Goal: Book appointment/travel/reservation

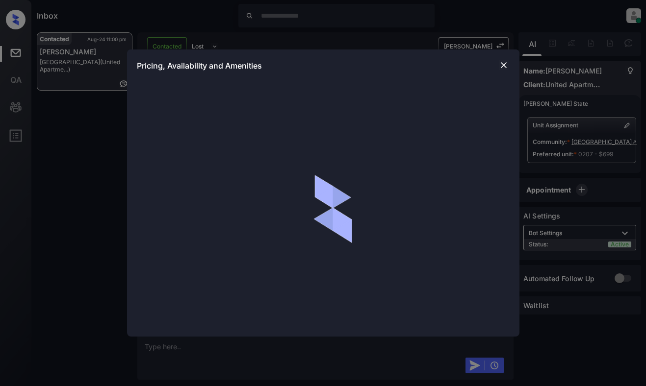
scroll to position [588, 0]
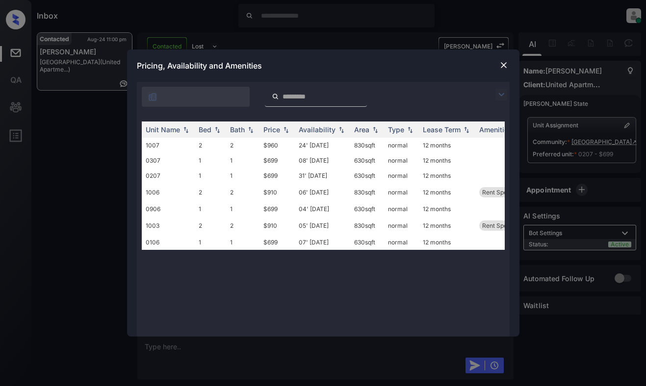
click at [505, 65] on img at bounding box center [504, 65] width 10 height 10
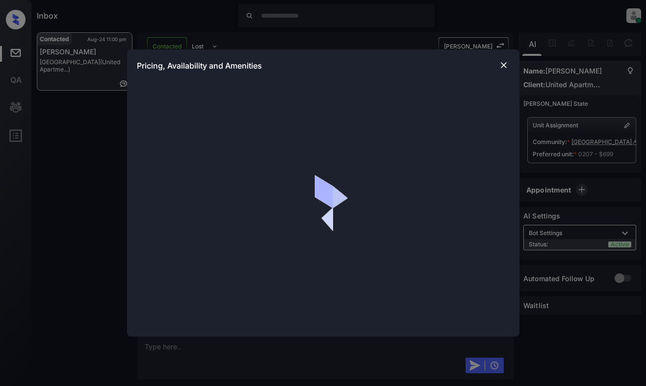
scroll to position [811, 0]
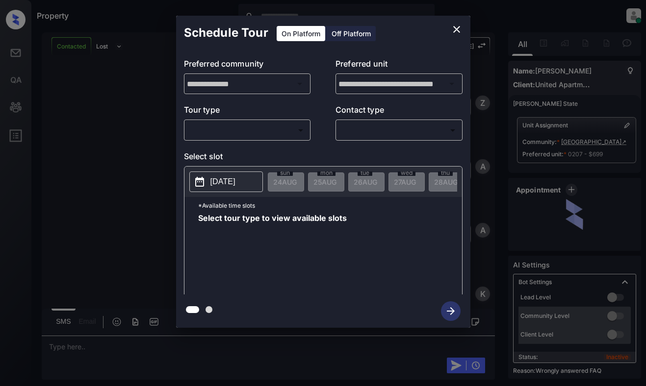
scroll to position [566, 0]
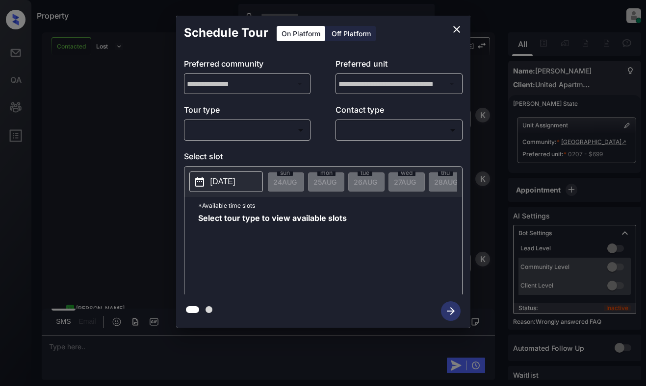
click at [265, 134] on body "Property Dominic Ceralde Online Set yourself offline Set yourself on break Prof…" at bounding box center [323, 193] width 646 height 386
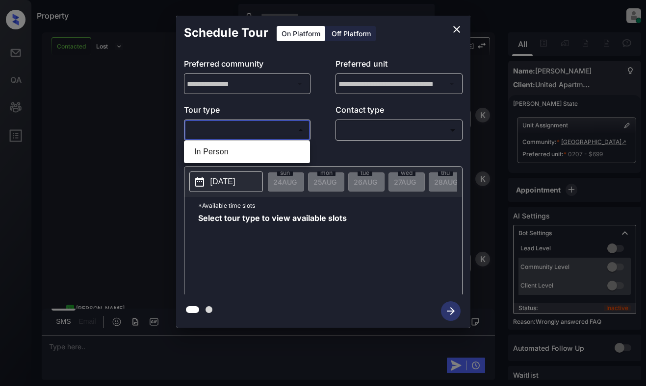
click at [264, 150] on li "In Person" at bounding box center [246, 152] width 121 height 18
type input "********"
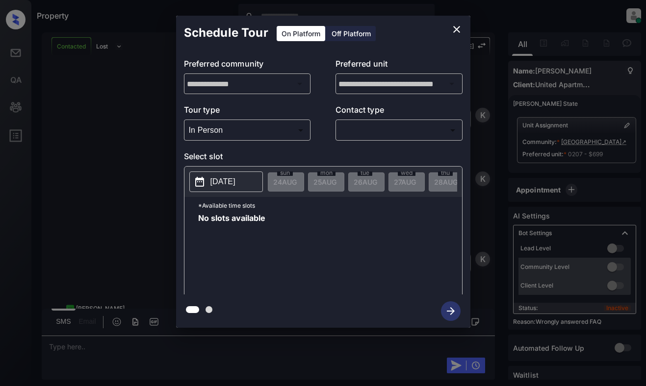
click at [235, 180] on p "[DATE]" at bounding box center [222, 182] width 25 height 12
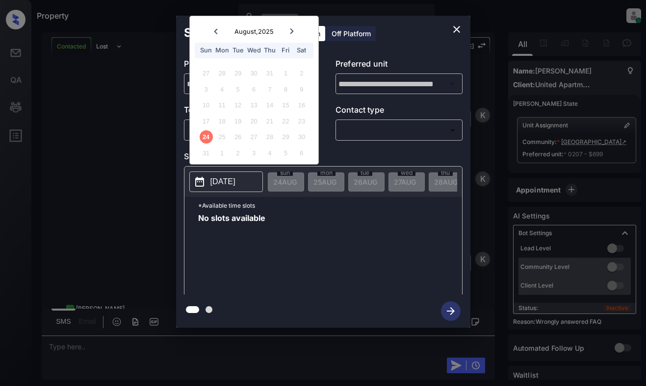
click at [458, 26] on icon "close" at bounding box center [456, 30] width 12 height 12
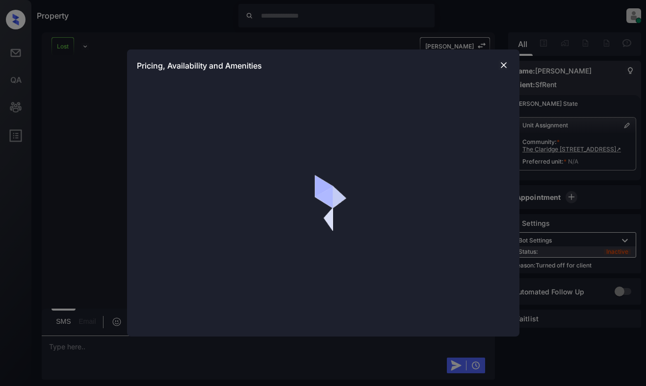
scroll to position [8401, 0]
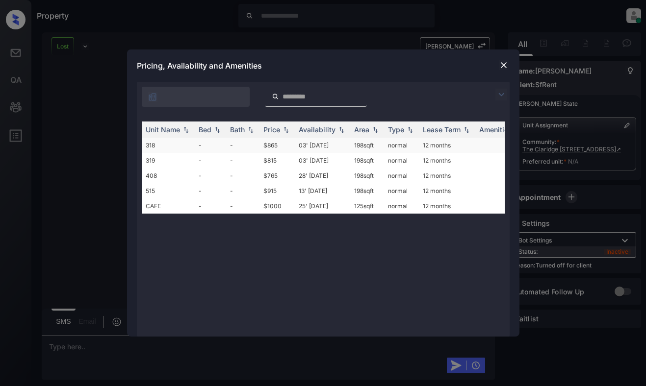
click at [350, 143] on td "198 sqft" at bounding box center [367, 145] width 34 height 15
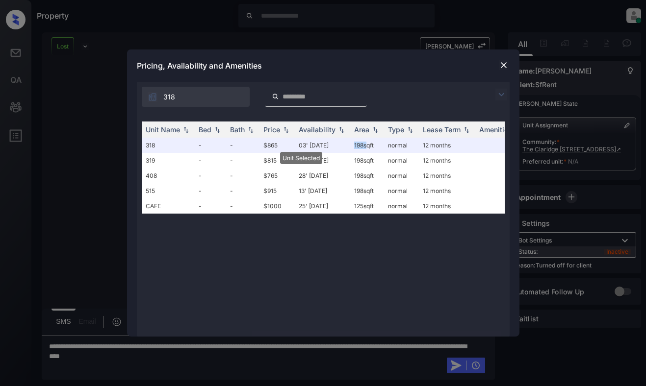
click at [501, 67] on img at bounding box center [504, 65] width 10 height 10
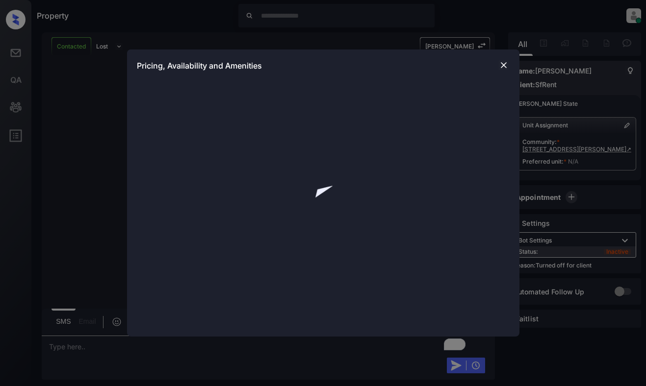
scroll to position [1689, 0]
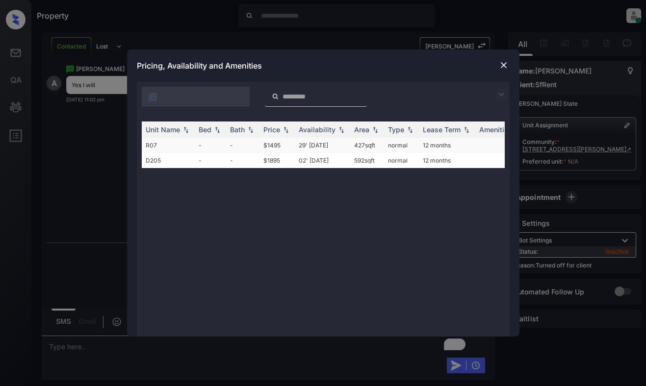
click at [366, 143] on td "427 sqft" at bounding box center [367, 145] width 34 height 15
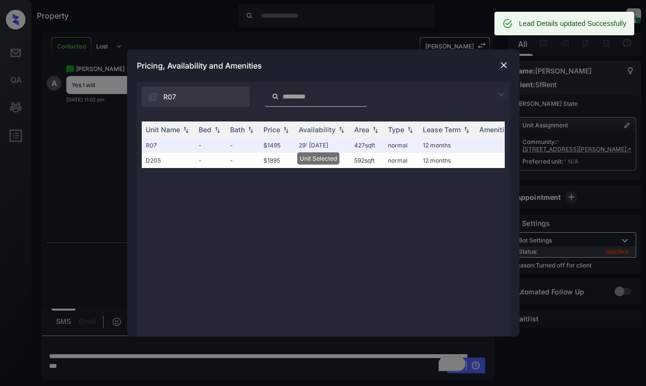
click at [505, 67] on img at bounding box center [504, 65] width 10 height 10
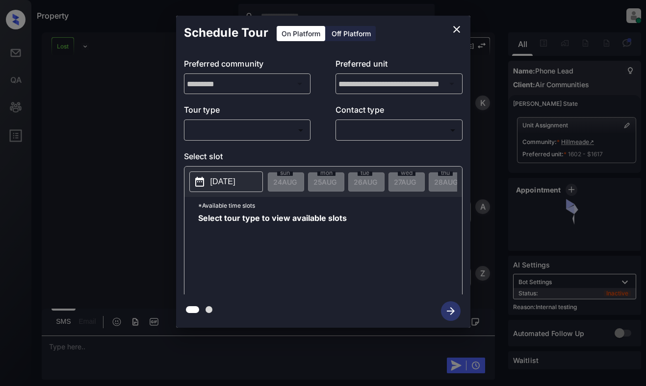
scroll to position [5704, 0]
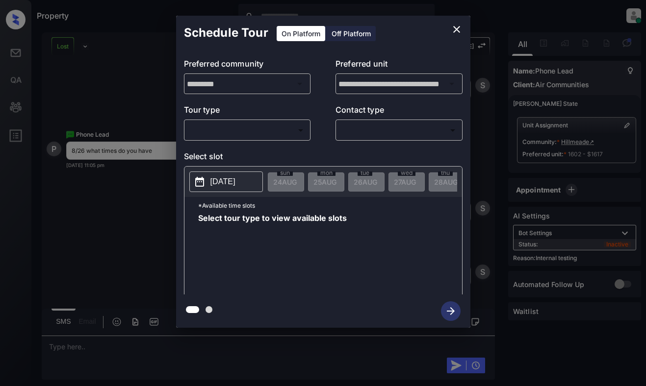
click at [284, 133] on body "Property [PERSON_NAME] Online Set yourself offline Set yourself on break Profil…" at bounding box center [323, 193] width 646 height 386
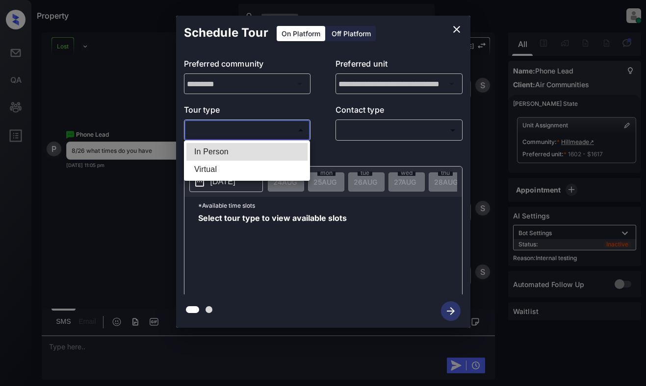
click at [280, 152] on li "In Person" at bounding box center [246, 152] width 121 height 18
type input "********"
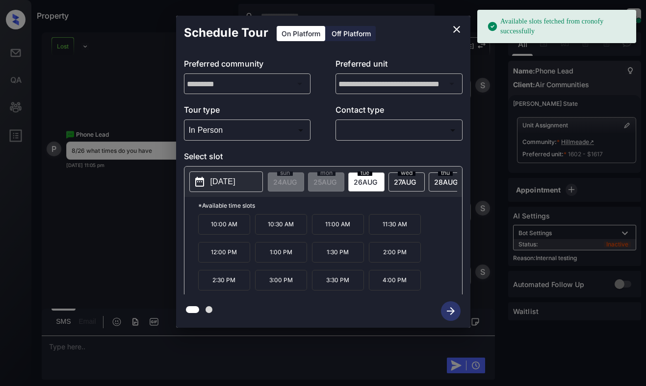
click at [232, 185] on p "2025-08-26" at bounding box center [222, 182] width 25 height 12
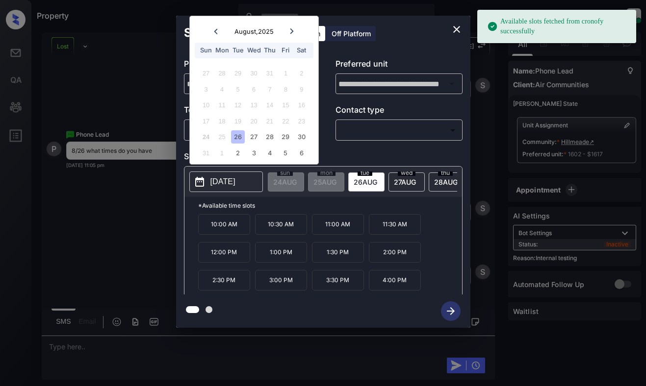
click at [240, 134] on div "26" at bounding box center [237, 136] width 13 height 13
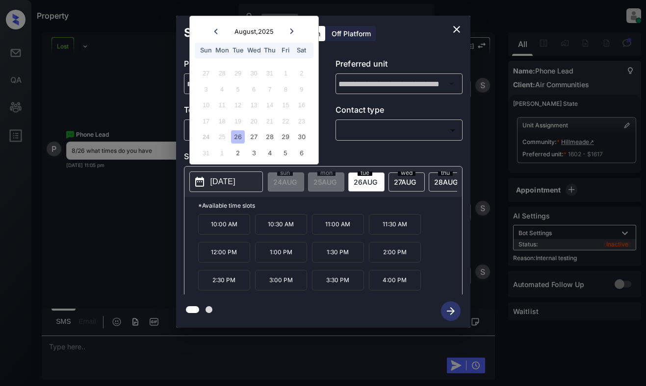
click at [447, 24] on div "Schedule Tour On Platform Off Platform" at bounding box center [323, 33] width 294 height 34
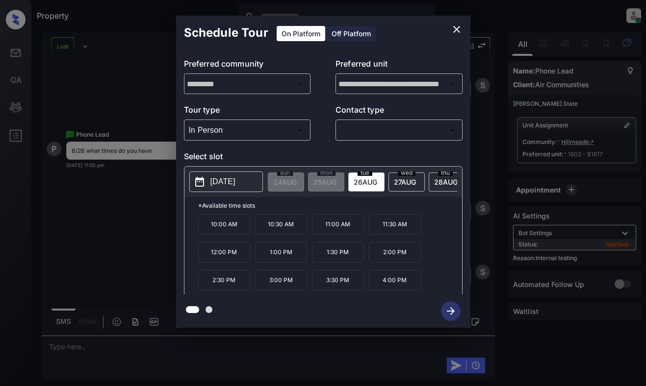
click at [453, 34] on icon "close" at bounding box center [456, 30] width 12 height 12
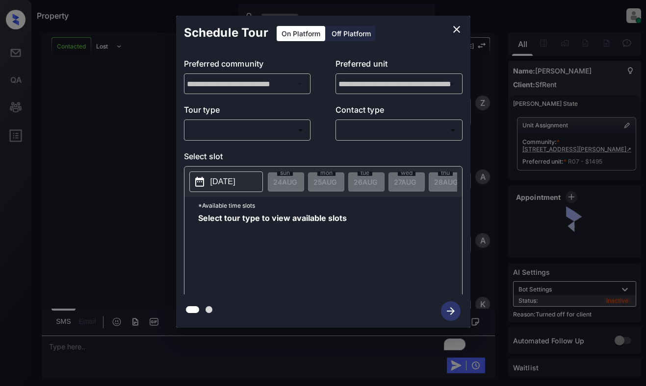
scroll to position [2316, 0]
click at [350, 30] on div "Off Platform" at bounding box center [350, 33] width 49 height 15
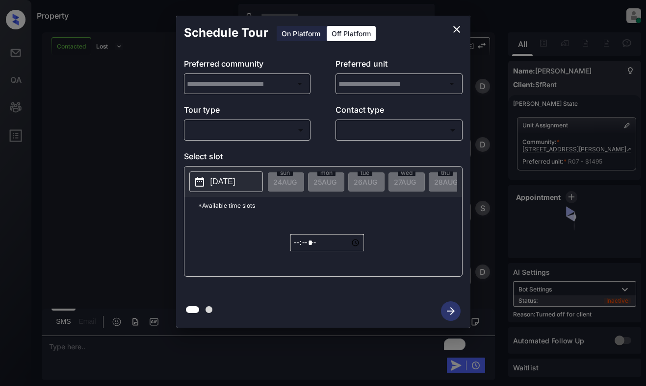
type input "**********"
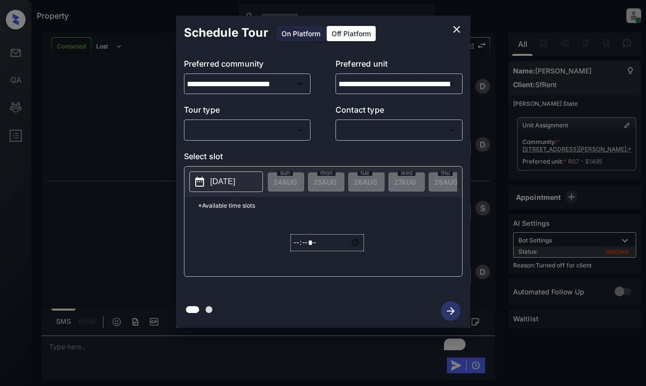
click at [293, 133] on body "Property Dominic Ceralde Online Set yourself offline Set yourself on break Prof…" at bounding box center [323, 193] width 646 height 386
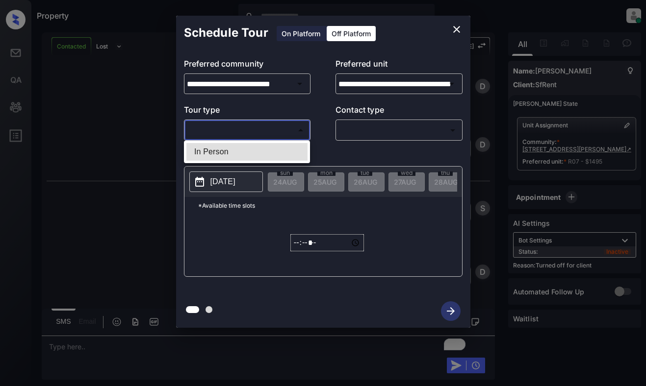
drag, startPoint x: 294, startPoint y: 133, endPoint x: 365, endPoint y: 133, distance: 71.6
click at [290, 152] on li "In Person" at bounding box center [246, 152] width 121 height 18
type input "********"
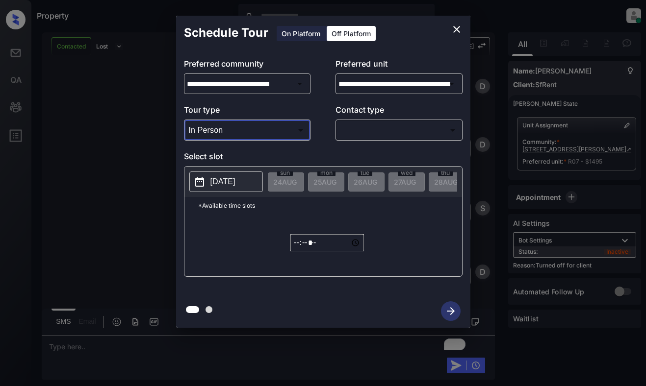
click at [375, 127] on body "Property Dominic Ceralde Online Set yourself offline Set yourself on break Prof…" at bounding box center [323, 193] width 646 height 386
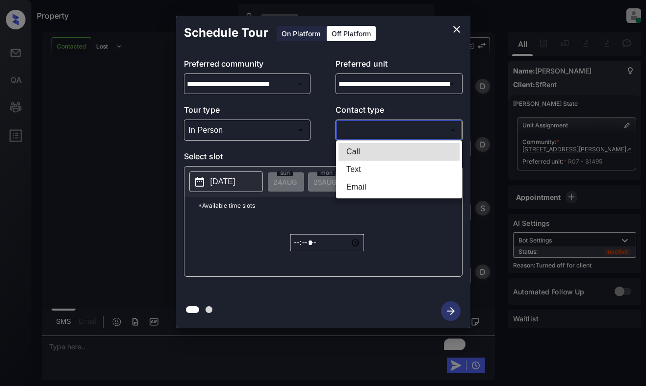
click at [370, 169] on li "Text" at bounding box center [398, 170] width 121 height 18
type input "****"
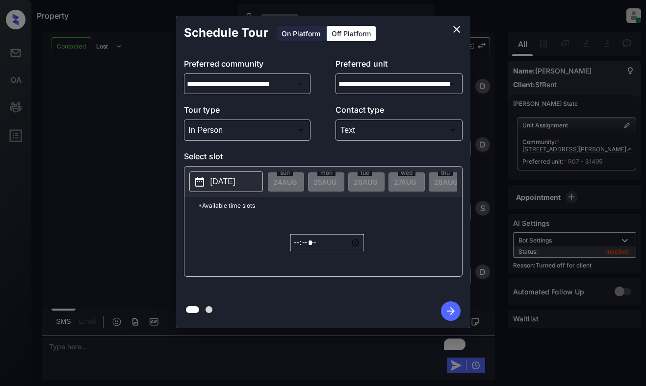
click at [233, 180] on p "2025-08-24" at bounding box center [222, 182] width 25 height 12
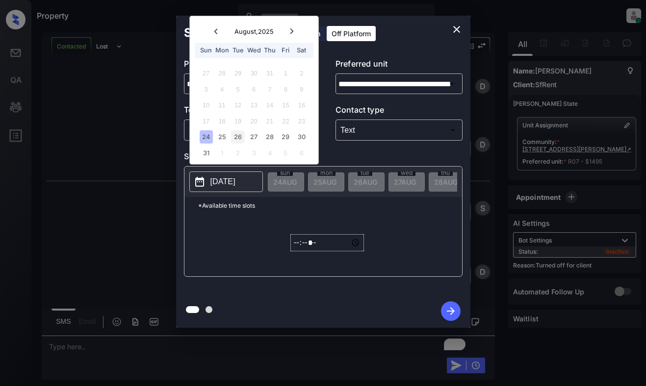
click at [236, 136] on div "26" at bounding box center [237, 136] width 13 height 13
type input "**********"
click at [300, 247] on input "*****" at bounding box center [327, 242] width 74 height 17
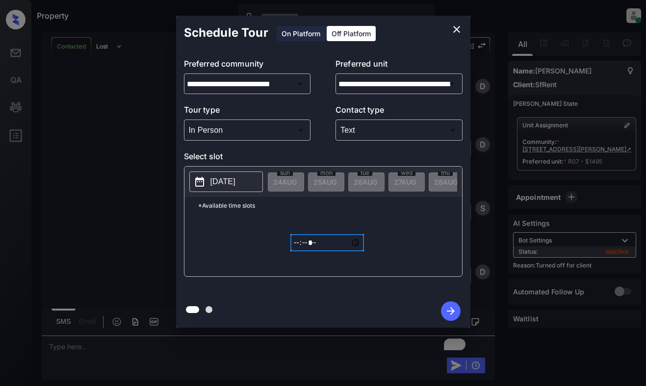
type input "*****"
click at [455, 310] on icon "button" at bounding box center [451, 311] width 20 height 20
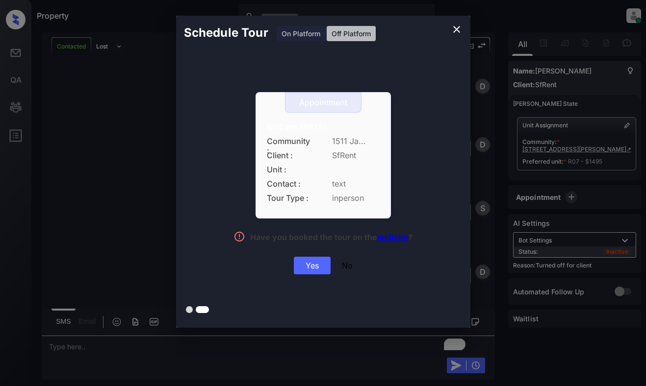
click at [320, 270] on div "Yes" at bounding box center [312, 266] width 37 height 18
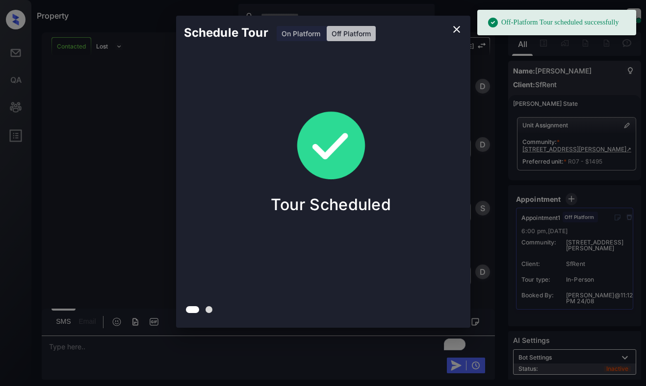
click at [120, 134] on div "Schedule Tour On Platform Off Platform Tour Scheduled" at bounding box center [323, 172] width 646 height 344
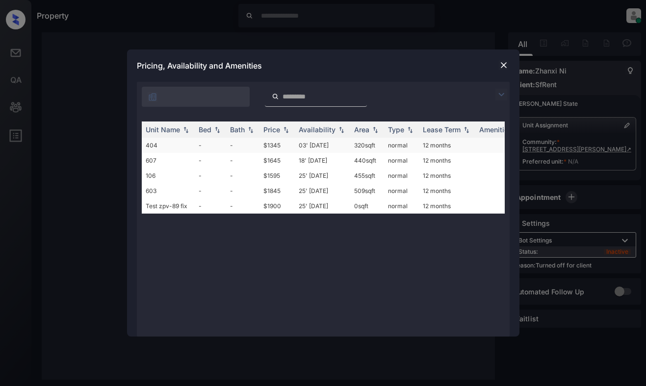
click at [304, 149] on td "03' Dec 20" at bounding box center [322, 145] width 55 height 15
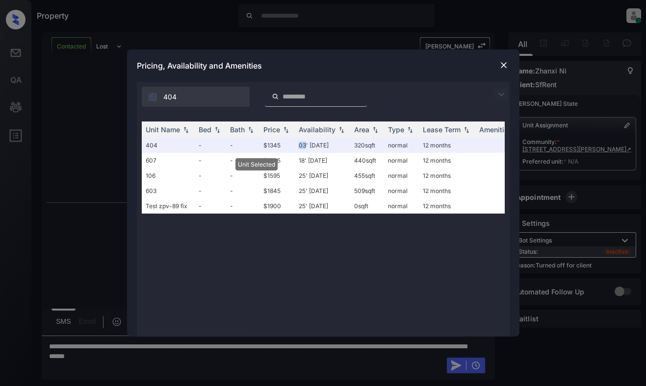
scroll to position [1697, 0]
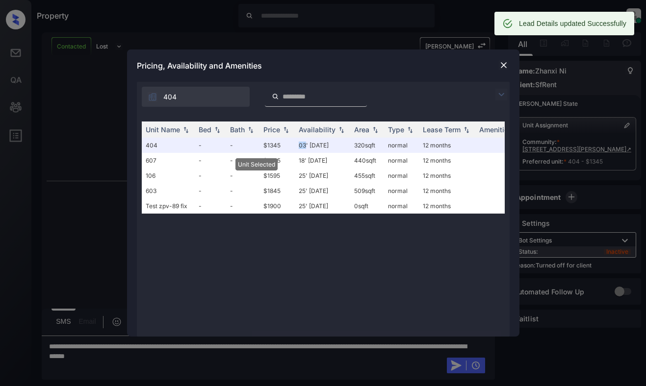
click at [503, 61] on img at bounding box center [504, 65] width 10 height 10
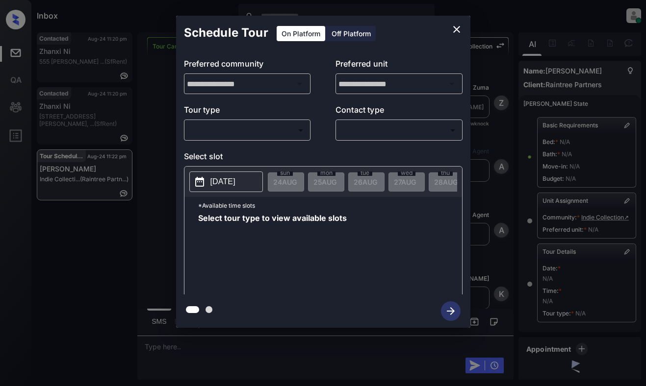
scroll to position [98, 0]
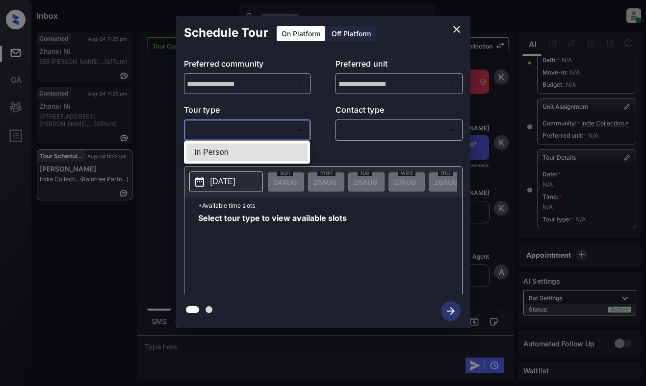
click at [248, 132] on body "Inbox [PERSON_NAME] Online Set yourself offline Set yourself on break Profile S…" at bounding box center [323, 193] width 646 height 386
click at [249, 150] on li "In Person" at bounding box center [246, 153] width 121 height 18
type input "********"
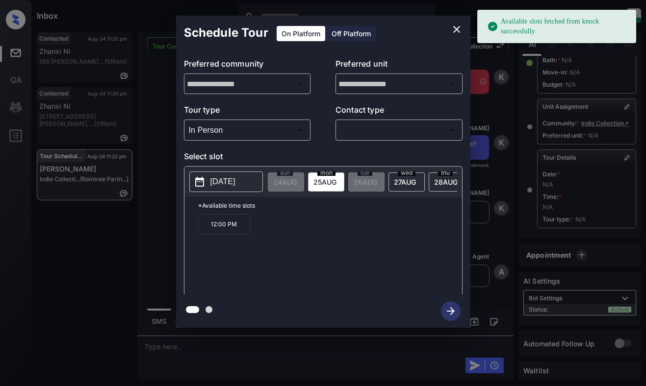
click at [235, 180] on p "[DATE]" at bounding box center [222, 182] width 25 height 12
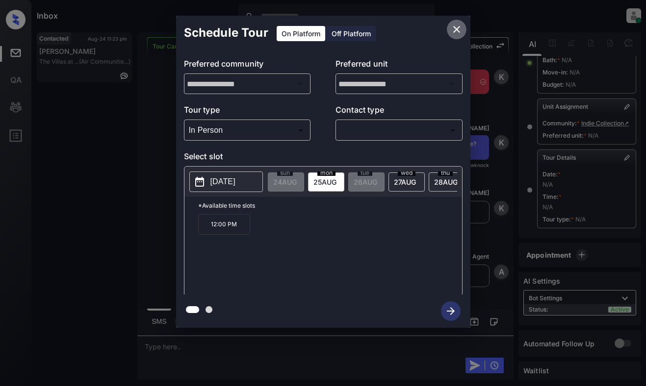
click at [460, 29] on icon "close" at bounding box center [456, 30] width 12 height 12
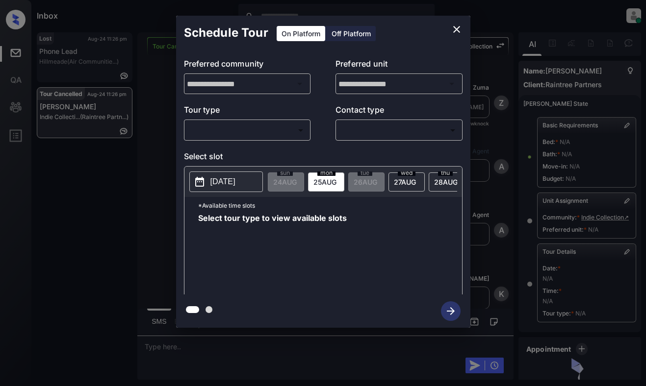
scroll to position [2317, 0]
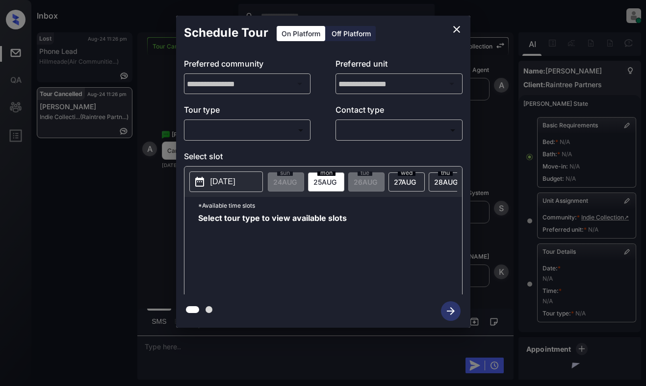
click at [259, 133] on body "Inbox [PERSON_NAME] Online Set yourself offline Set yourself on break Profile S…" at bounding box center [323, 193] width 646 height 386
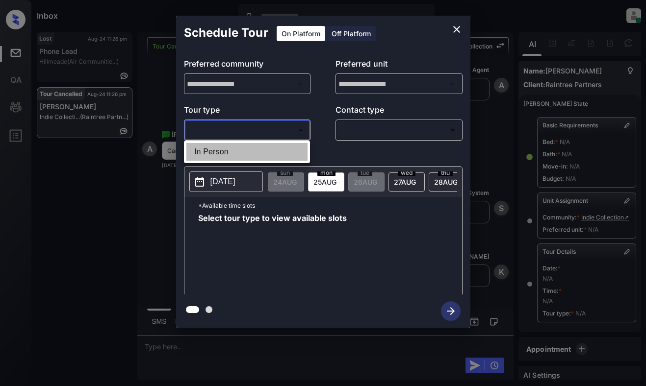
click at [264, 156] on li "In Person" at bounding box center [246, 152] width 121 height 18
type input "********"
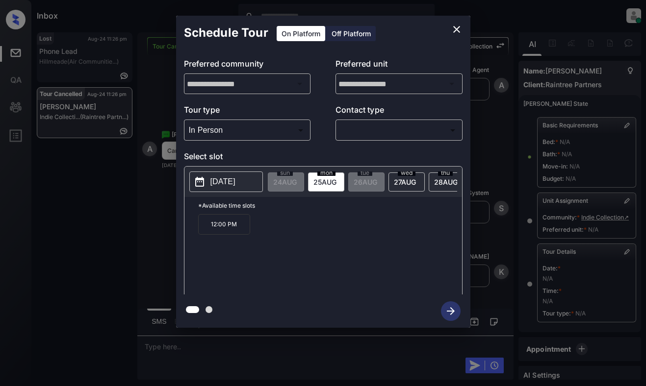
click at [138, 247] on div "**********" at bounding box center [323, 172] width 646 height 344
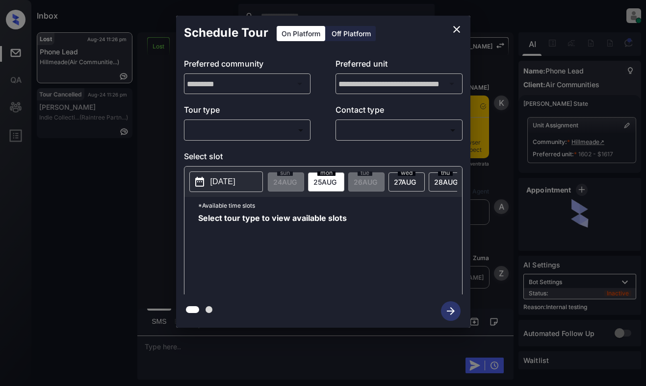
scroll to position [6219, 0]
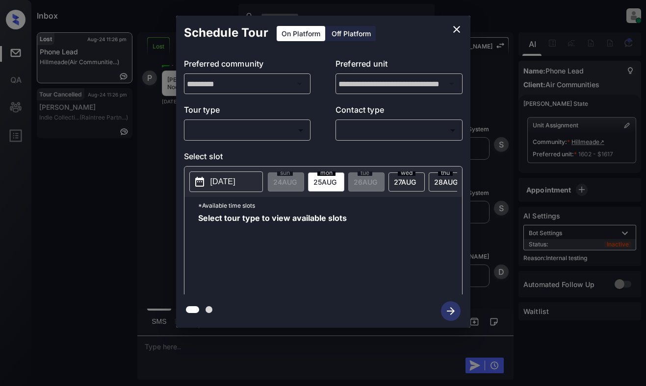
click at [270, 123] on body "Inbox Dominic Ceralde Online Set yourself offline Set yourself on break Profile…" at bounding box center [323, 193] width 646 height 386
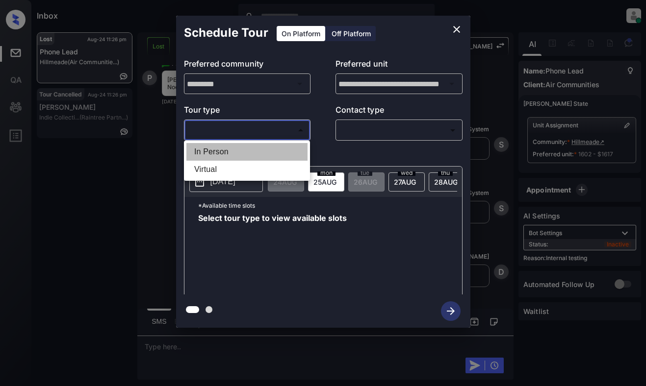
click at [267, 147] on li "In Person" at bounding box center [246, 152] width 121 height 18
type input "********"
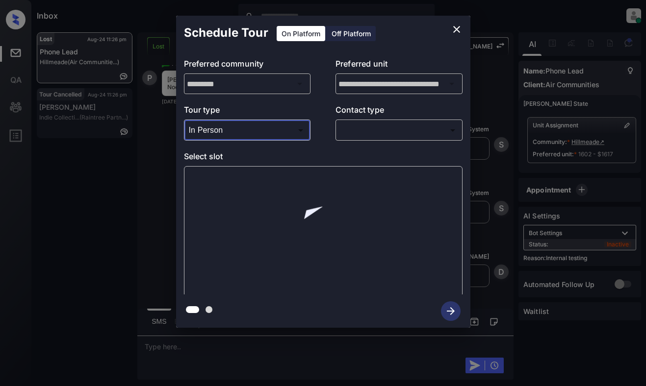
click at [369, 129] on body "Inbox Dominic Ceralde Online Set yourself offline Set yourself on break Profile…" at bounding box center [323, 193] width 646 height 386
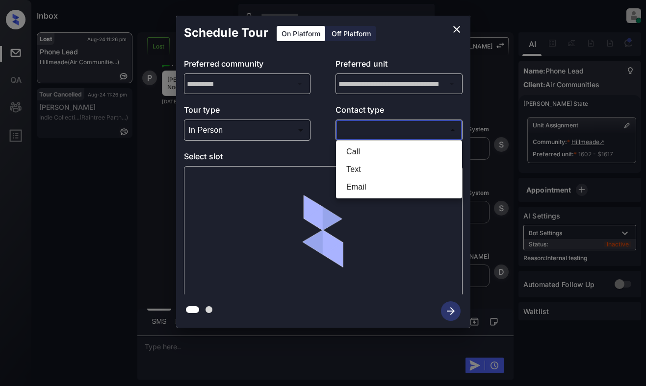
click at [367, 174] on li "Text" at bounding box center [398, 170] width 121 height 18
type input "****"
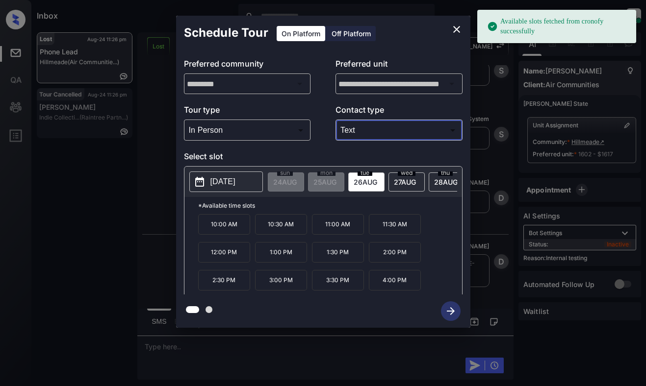
scroll to position [6285, 0]
click at [360, 184] on span "26 AUG" at bounding box center [365, 182] width 24 height 8
click at [230, 257] on p "12:00 PM" at bounding box center [224, 252] width 52 height 21
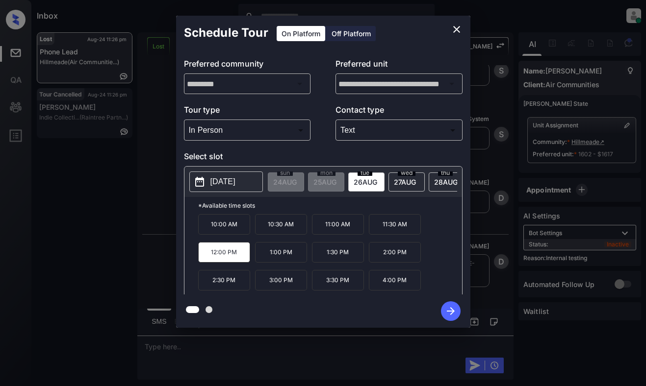
click at [444, 308] on icon "button" at bounding box center [451, 311] width 20 height 20
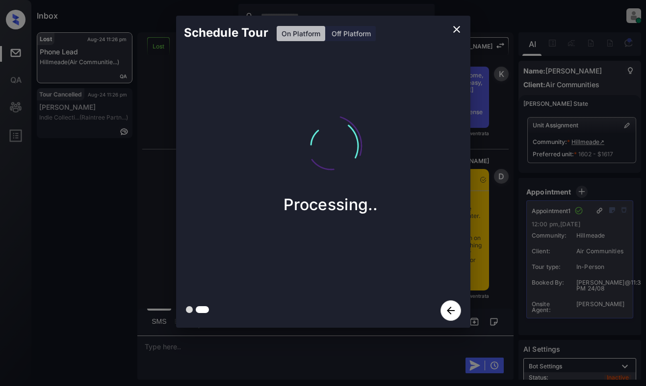
scroll to position [6777, 0]
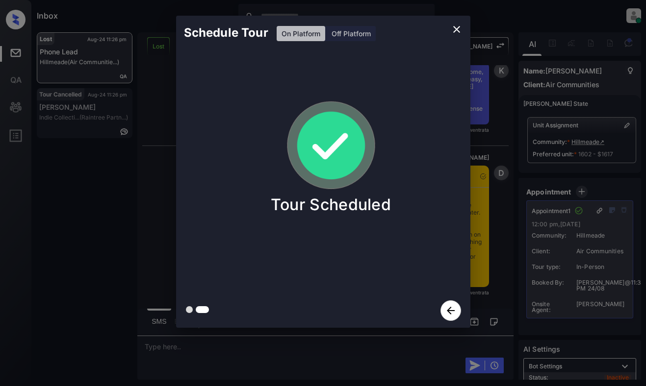
click at [115, 208] on div "Schedule Tour On Platform Off Platform Tour Scheduled" at bounding box center [323, 172] width 646 height 344
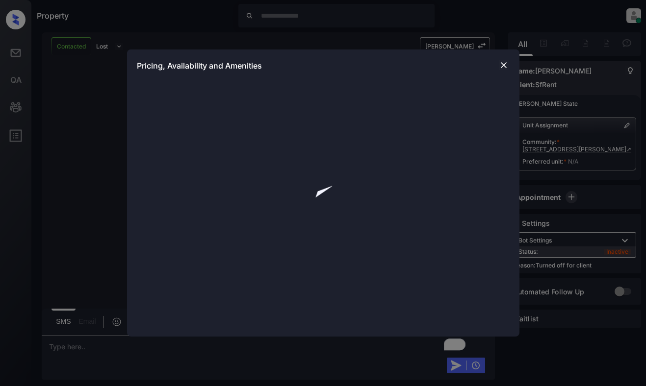
scroll to position [988, 0]
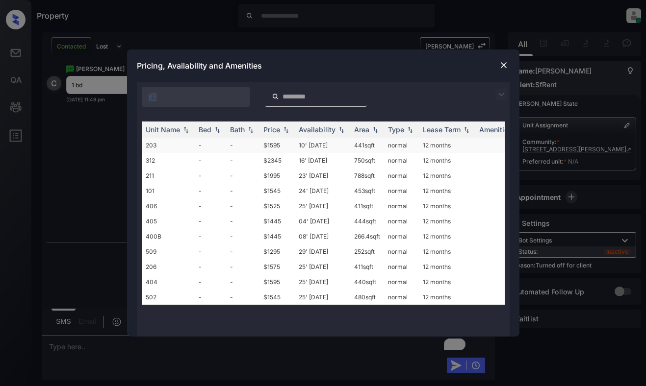
click at [362, 142] on td "441 sqft" at bounding box center [367, 145] width 34 height 15
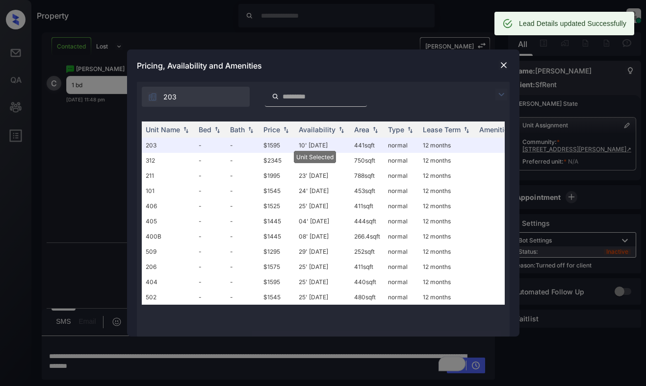
click at [498, 65] on div at bounding box center [504, 65] width 12 height 12
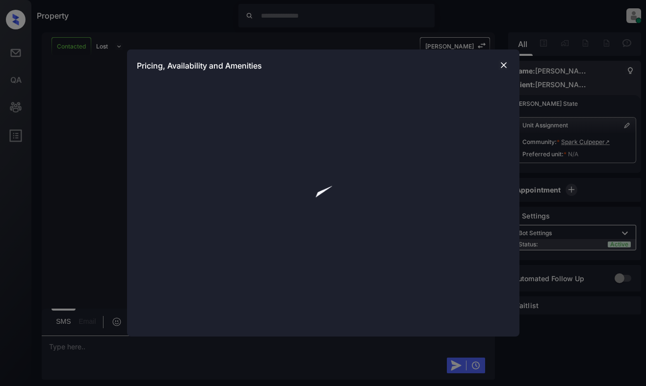
scroll to position [964, 0]
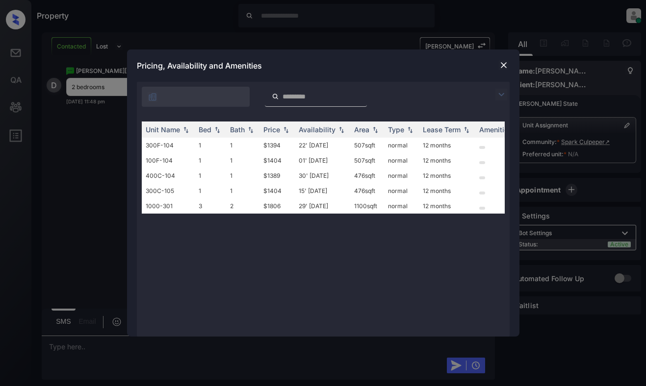
click at [503, 90] on img at bounding box center [501, 95] width 12 height 12
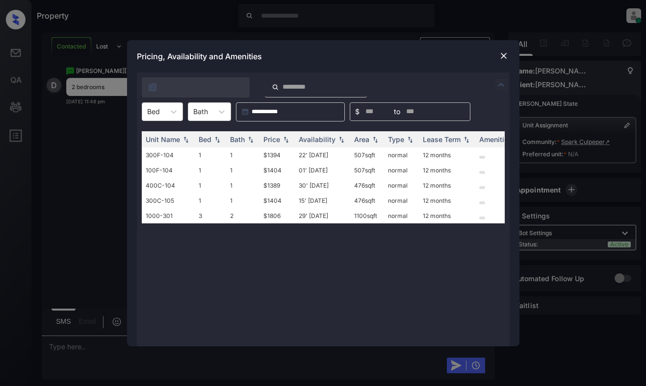
click at [500, 60] on img at bounding box center [504, 56] width 10 height 10
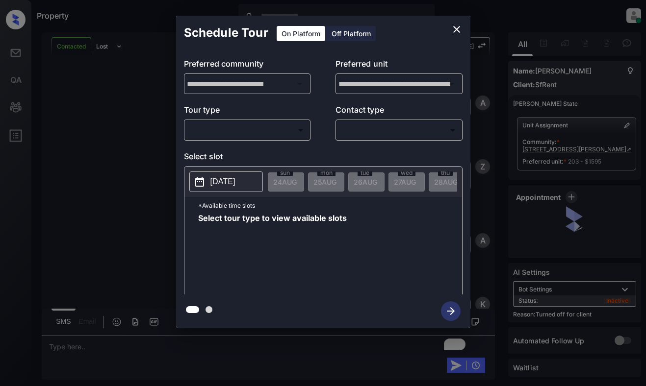
scroll to position [1868, 0]
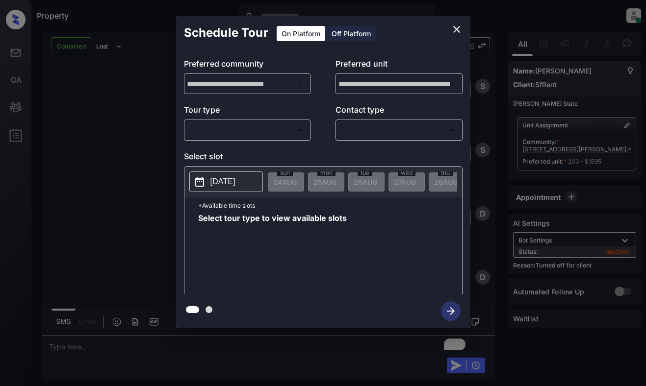
click at [461, 30] on icon "close" at bounding box center [456, 30] width 12 height 12
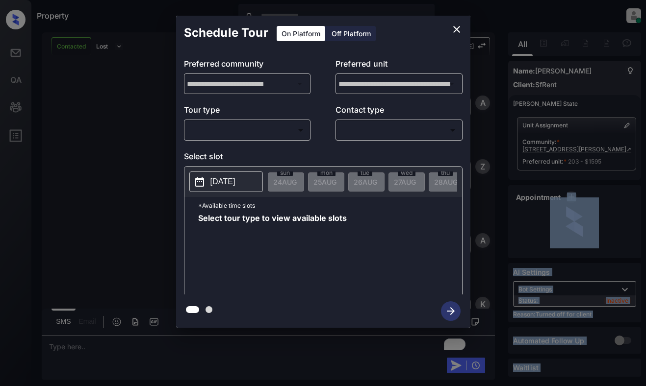
scroll to position [1868, 0]
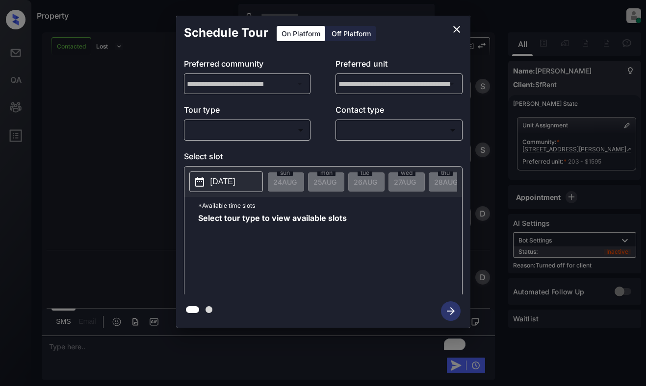
click at [333, 38] on div "Off Platform" at bounding box center [350, 33] width 49 height 15
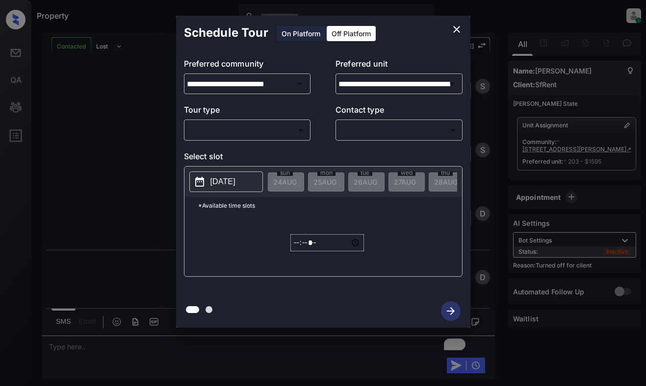
click at [280, 130] on body "Property [PERSON_NAME] Online Set yourself offline Set yourself on break Profil…" at bounding box center [323, 193] width 646 height 386
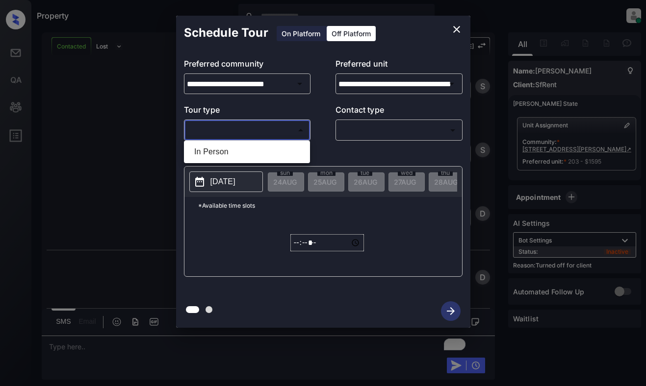
click at [274, 149] on li "In Person" at bounding box center [246, 152] width 121 height 18
type input "********"
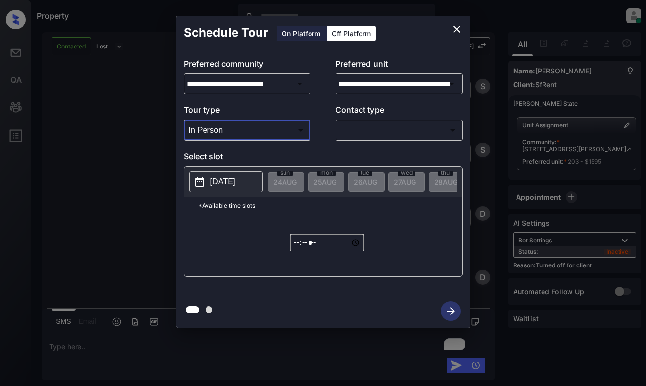
click at [376, 132] on body "Property Dominic Ceralde Online Set yourself offline Set yourself on break Prof…" at bounding box center [323, 193] width 646 height 386
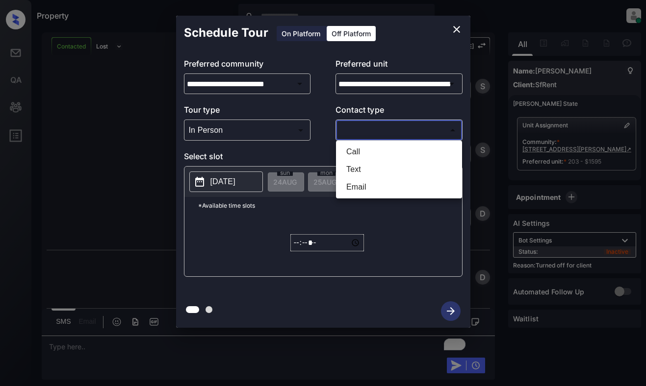
click at [375, 169] on li "Text" at bounding box center [398, 170] width 121 height 18
type input "****"
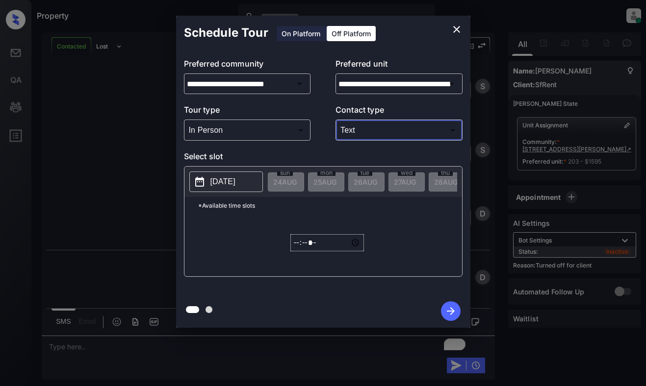
click at [235, 179] on p "[DATE]" at bounding box center [222, 182] width 25 height 12
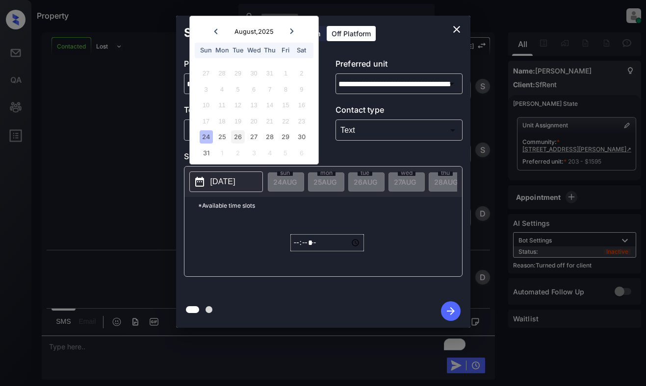
click at [241, 136] on div "26" at bounding box center [237, 136] width 13 height 13
click at [299, 250] on input "*****" at bounding box center [327, 242] width 74 height 17
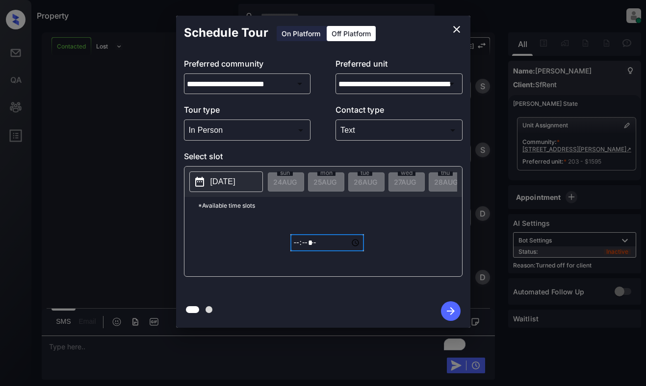
type input "*****"
click at [300, 249] on input "*****" at bounding box center [327, 242] width 74 height 17
type input "**********"
type input "*****"
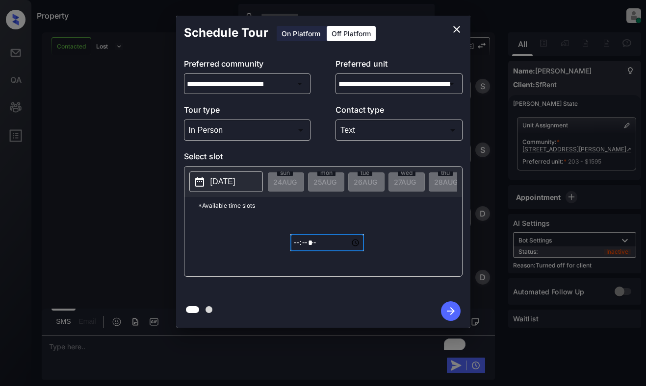
click at [452, 307] on icon "button" at bounding box center [451, 311] width 20 height 20
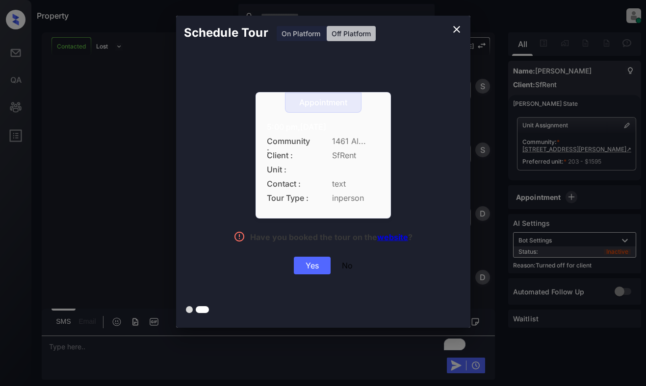
click at [312, 262] on div "Yes" at bounding box center [312, 266] width 37 height 18
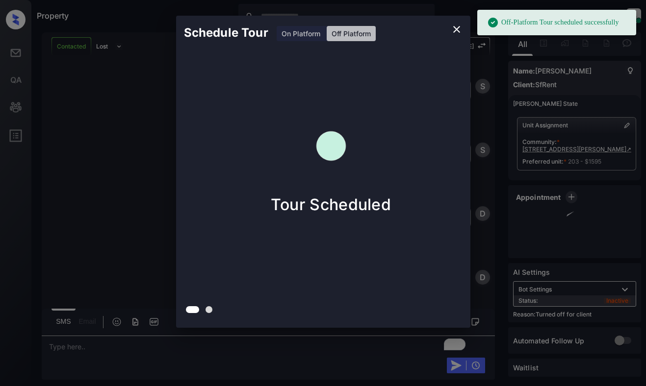
click at [135, 116] on div "Schedule Tour On Platform Off Platform Tour Scheduled" at bounding box center [323, 172] width 646 height 344
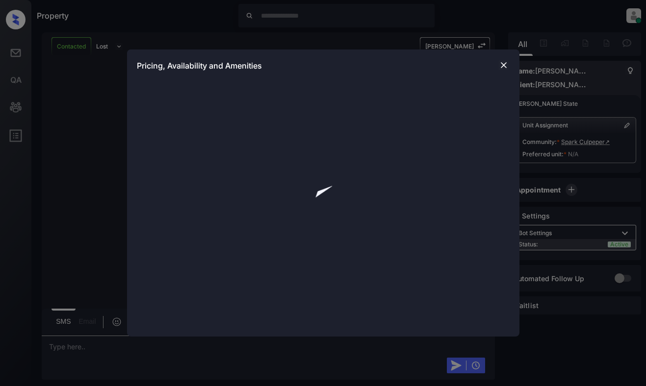
scroll to position [1212, 0]
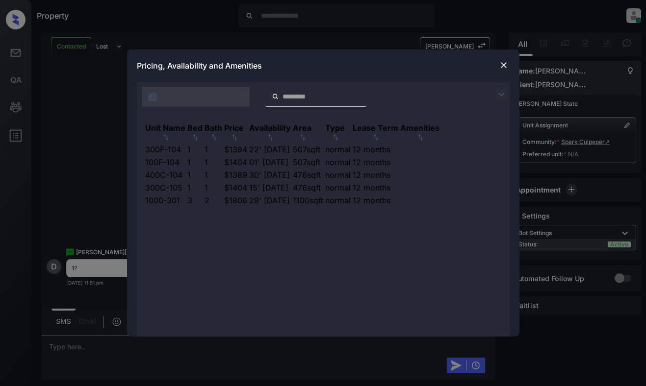
click at [506, 93] on img at bounding box center [501, 95] width 12 height 12
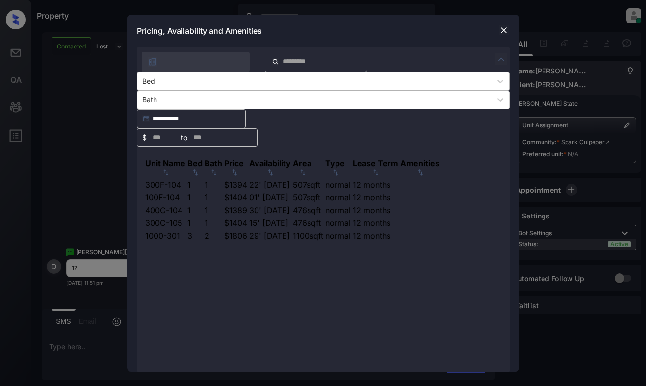
click at [161, 88] on div "Bed" at bounding box center [314, 81] width 354 height 14
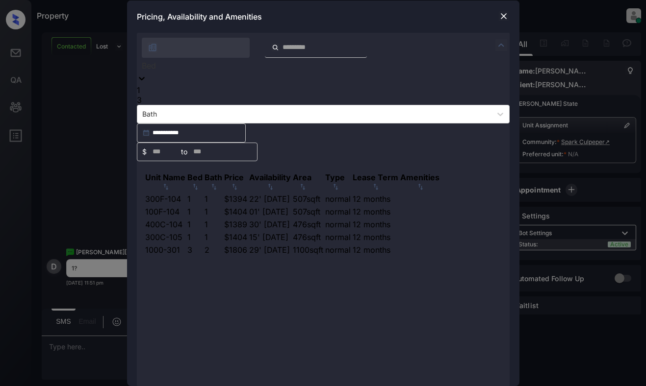
click at [160, 95] on div "1" at bounding box center [323, 90] width 373 height 10
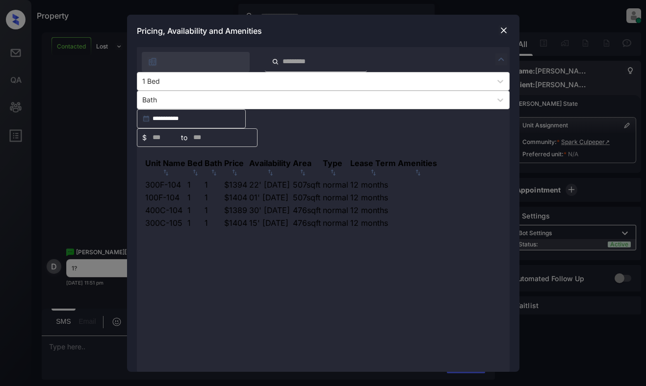
click at [244, 158] on div "Price" at bounding box center [234, 163] width 20 height 10
click at [248, 179] on td "$1389" at bounding box center [236, 184] width 24 height 11
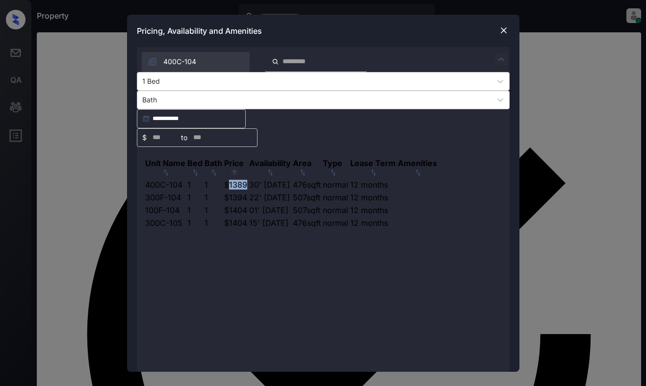
click at [501, 35] on img at bounding box center [504, 30] width 10 height 10
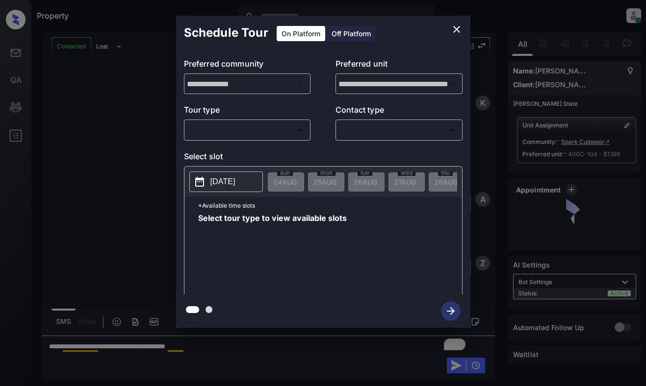
scroll to position [1472, 0]
click at [228, 133] on body "Property [PERSON_NAME] Online Set yourself offline Set yourself on break Profil…" at bounding box center [323, 193] width 646 height 386
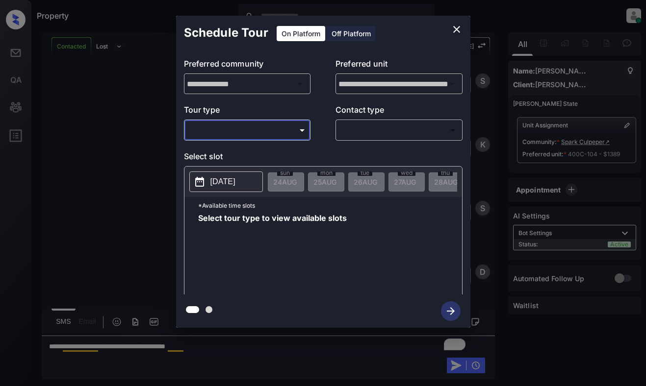
type input "********"
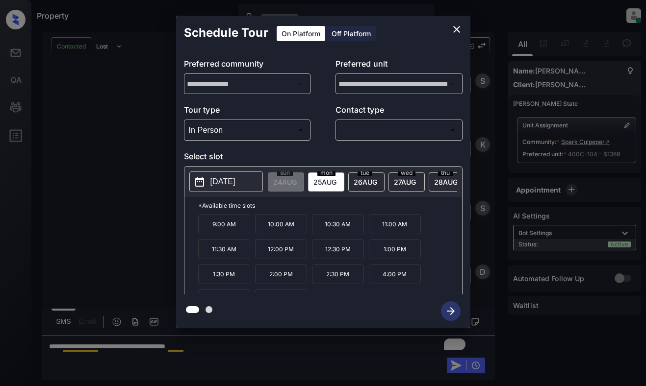
click at [225, 180] on p "[DATE]" at bounding box center [222, 182] width 25 height 12
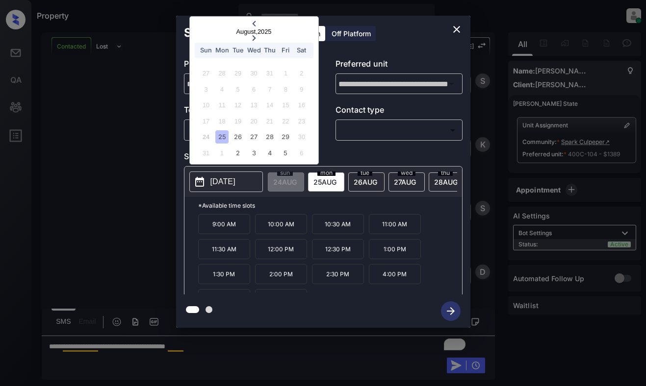
click at [289, 35] on div at bounding box center [254, 38] width 128 height 7
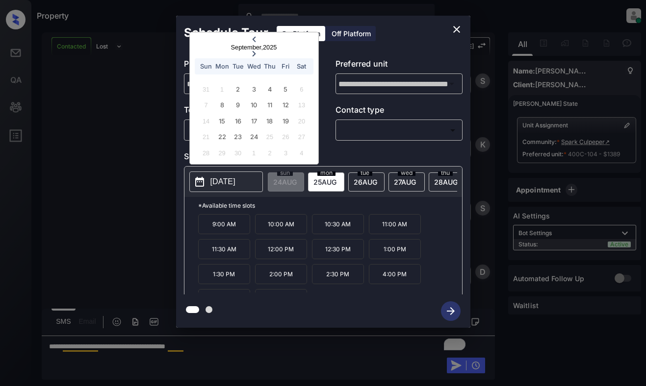
click at [453, 26] on icon "close" at bounding box center [456, 30] width 12 height 12
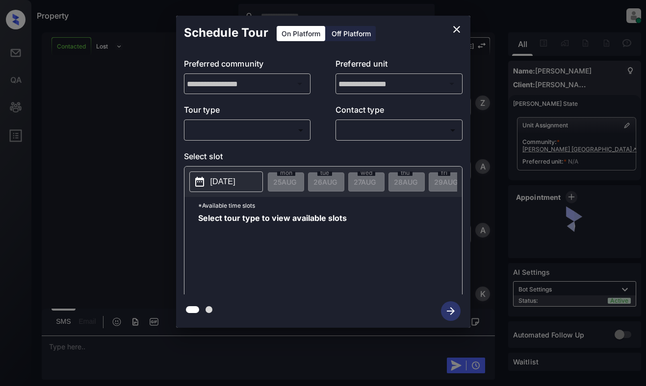
scroll to position [713, 0]
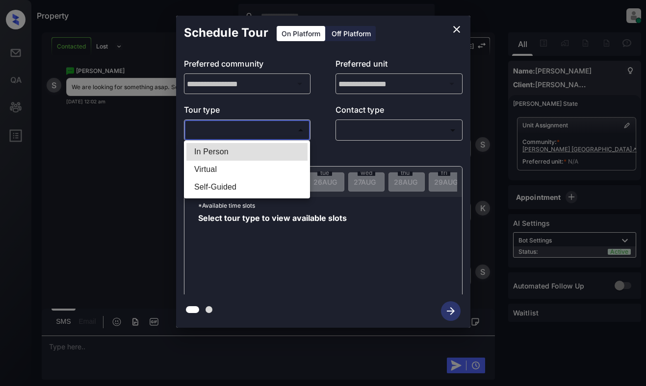
click at [270, 130] on body "Property [PERSON_NAME] Online Set yourself offline Set yourself on break Profil…" at bounding box center [323, 193] width 646 height 386
click at [265, 147] on li "In Person" at bounding box center [246, 152] width 121 height 18
type input "********"
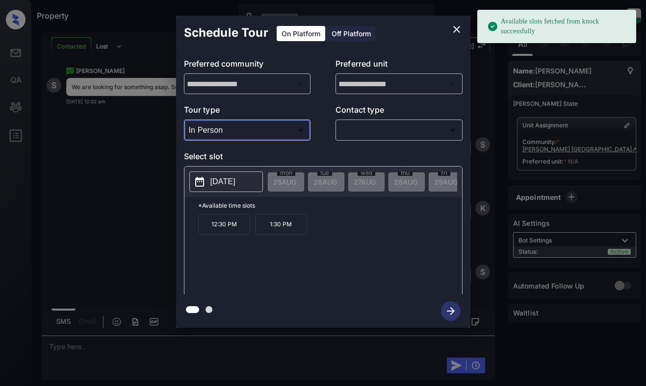
click at [236, 175] on button "2025-09-08" at bounding box center [226, 182] width 74 height 21
click at [459, 31] on icon "close" at bounding box center [456, 30] width 12 height 12
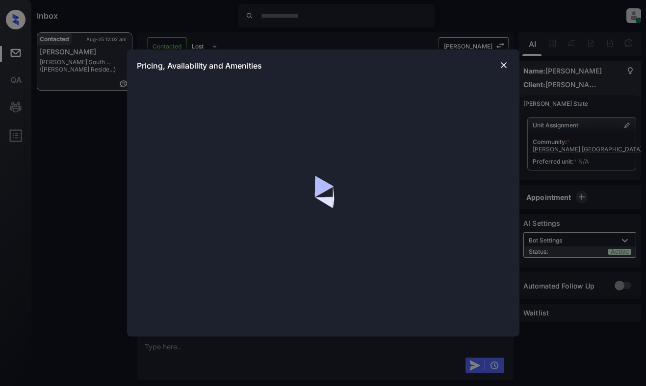
scroll to position [1051, 0]
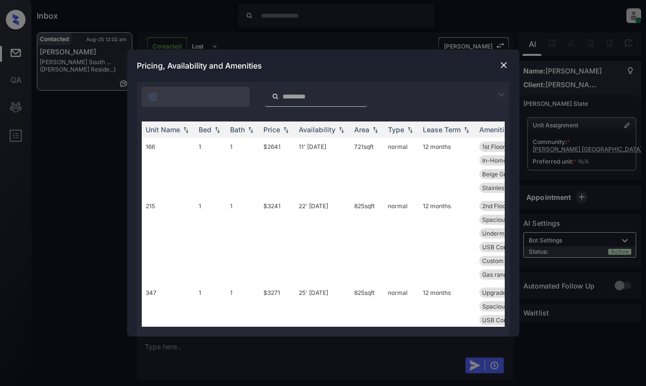
click at [498, 96] on img at bounding box center [501, 95] width 12 height 12
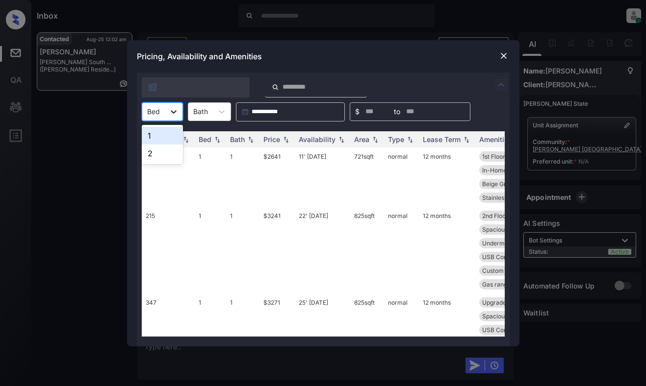
click at [166, 110] on div at bounding box center [174, 112] width 18 height 18
click at [159, 151] on div "2" at bounding box center [162, 154] width 41 height 18
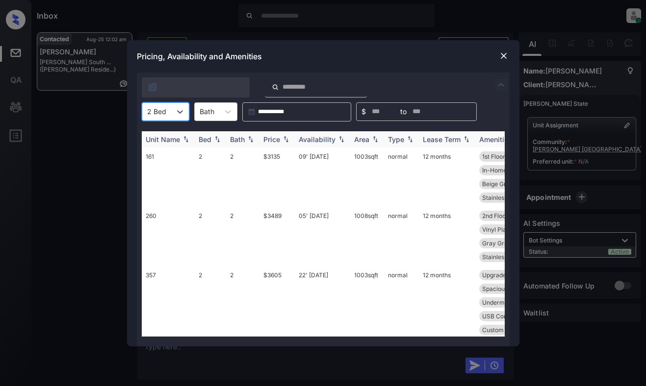
click at [275, 140] on div "Price" at bounding box center [271, 139] width 17 height 8
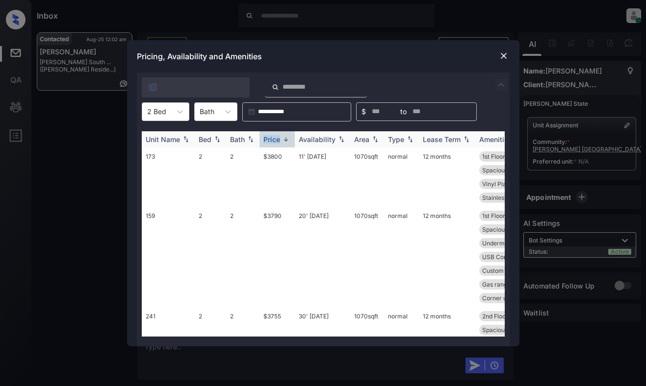
click at [275, 140] on div "Price" at bounding box center [271, 139] width 17 height 8
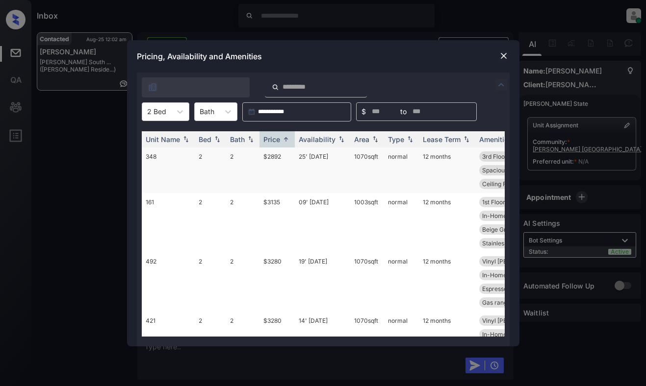
click at [277, 170] on td "$2892" at bounding box center [276, 171] width 35 height 46
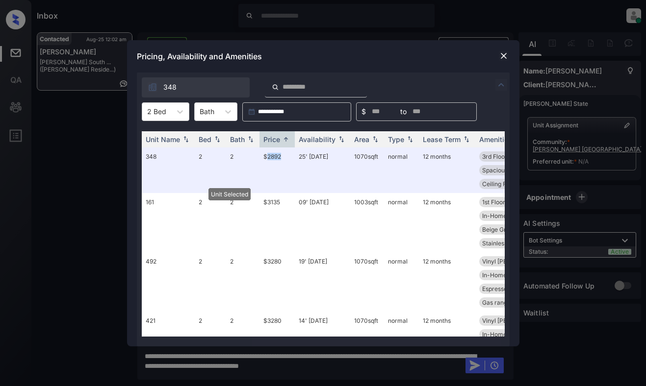
click at [501, 58] on img at bounding box center [504, 56] width 10 height 10
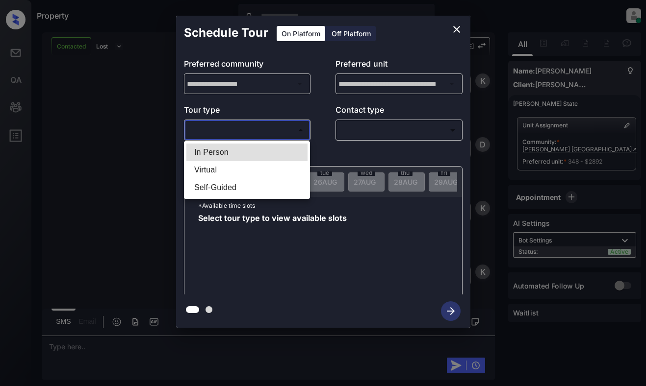
click at [225, 130] on body "Property [PERSON_NAME] Online Set yourself offline Set yourself on break Profil…" at bounding box center [323, 193] width 646 height 386
click at [234, 155] on li "In Person" at bounding box center [246, 152] width 121 height 18
type input "********"
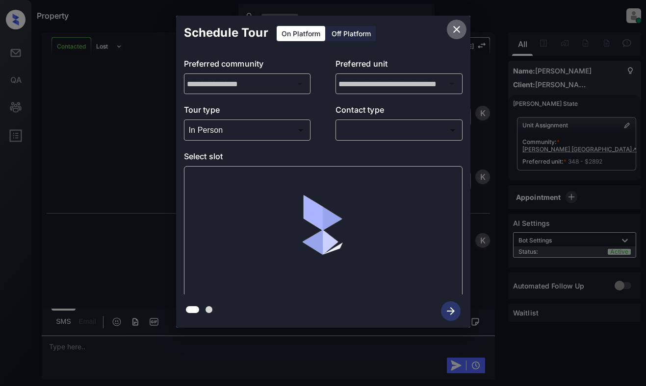
click at [457, 29] on icon "close" at bounding box center [456, 30] width 12 height 12
